Goal: Check status: Check status

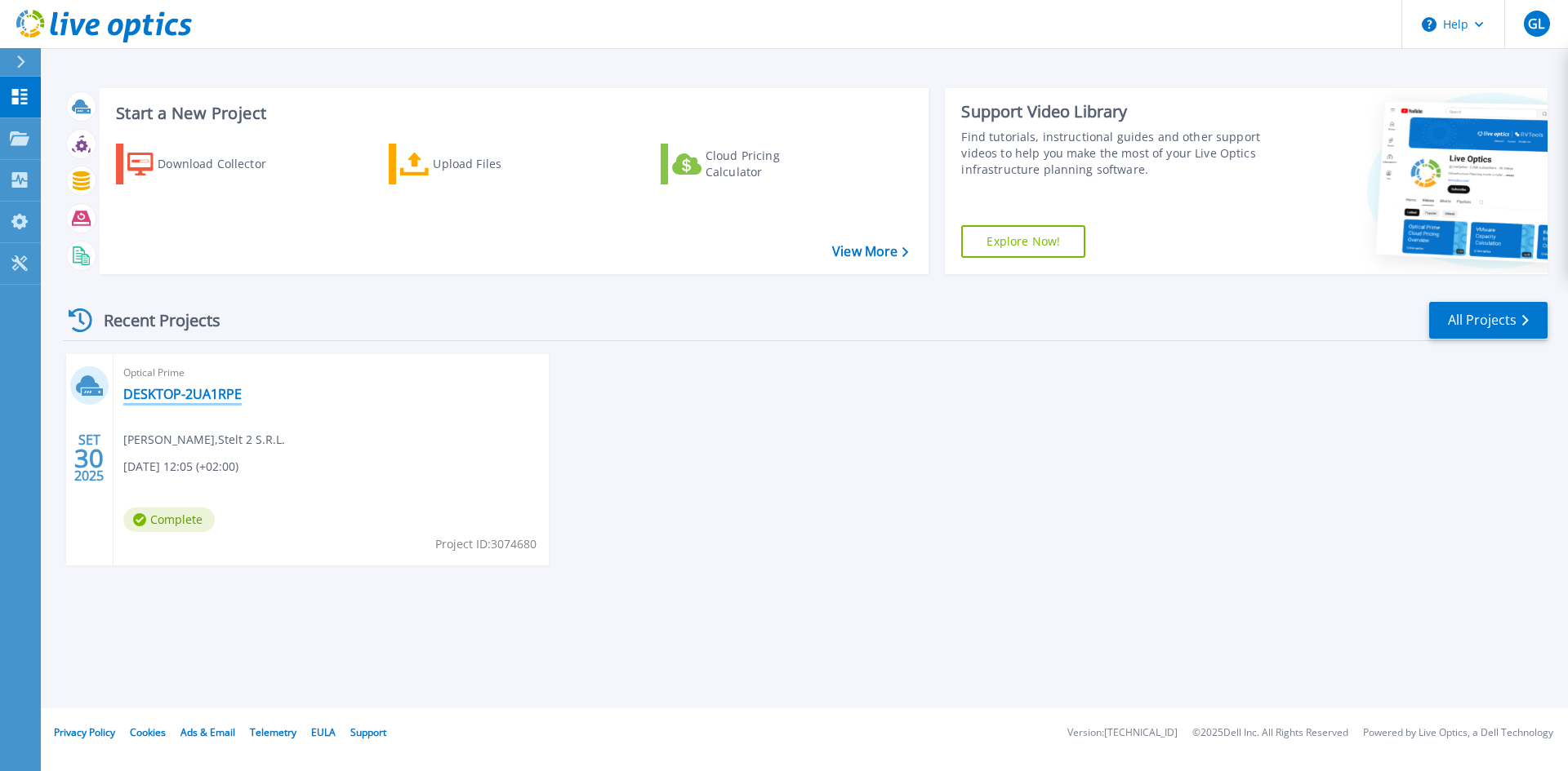
click at [201, 395] on link "DESKTOP-2UA1RPE" at bounding box center [182, 395] width 118 height 17
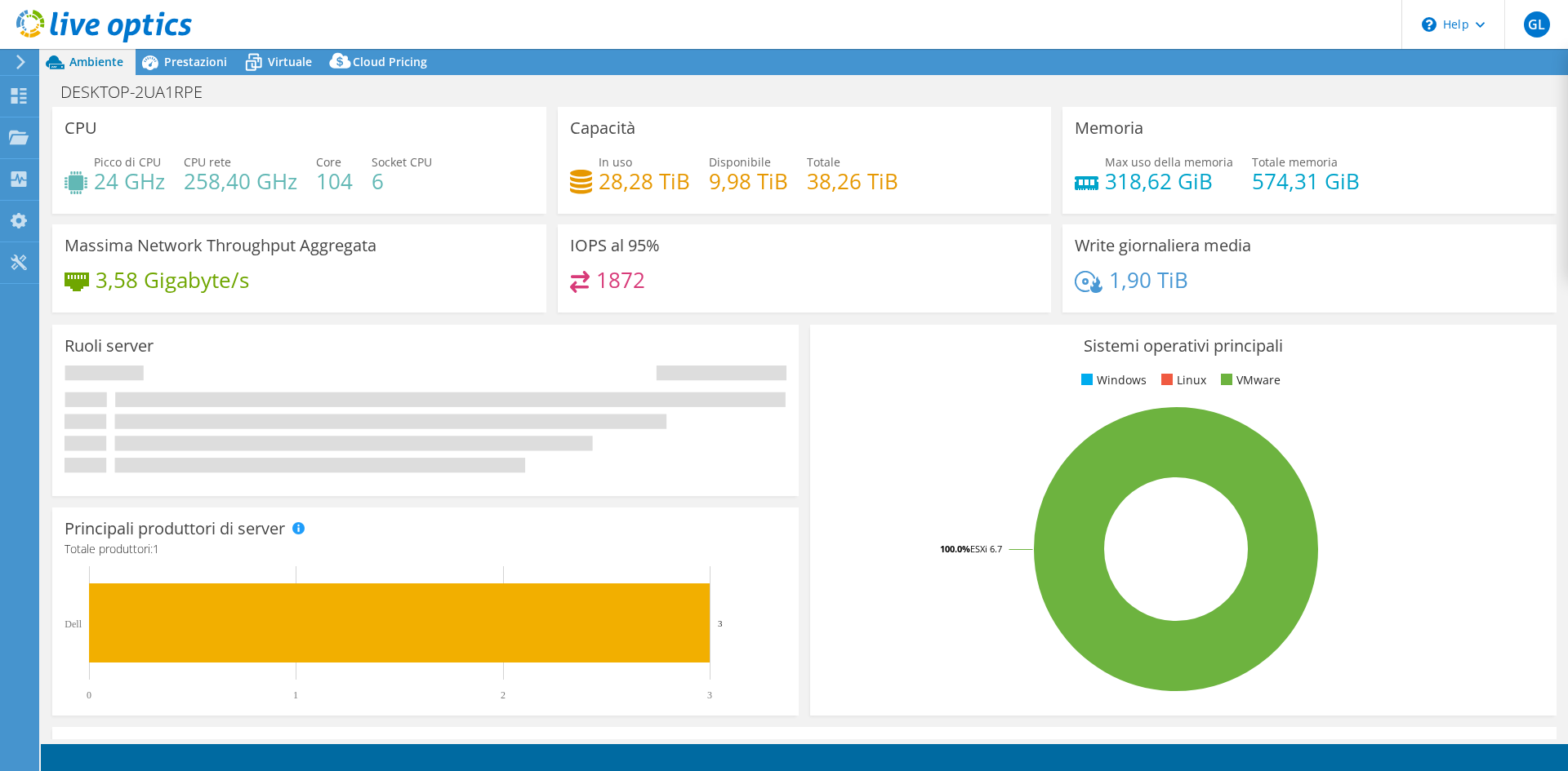
select select "USD"
